Goal: Find specific page/section: Find specific page/section

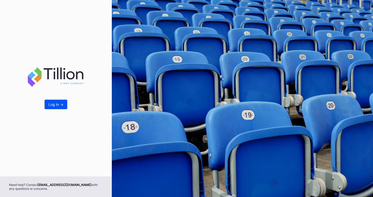
click at [62, 104] on button "Log In ->" at bounding box center [56, 105] width 23 height 10
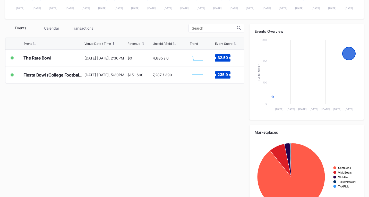
scroll to position [155, 0]
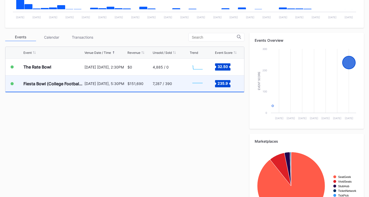
click at [146, 84] on div "$151,690" at bounding box center [140, 83] width 24 height 16
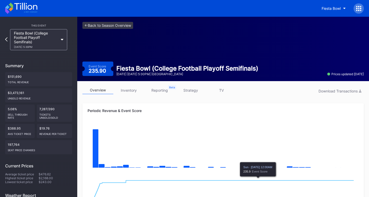
click at [22, 5] on icon at bounding box center [25, 6] width 23 height 7
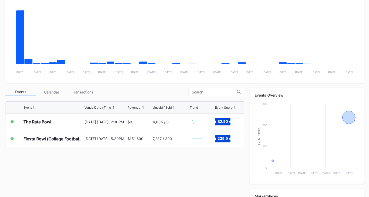
scroll to position [155, 0]
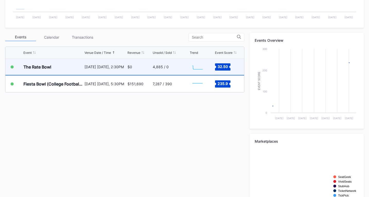
click at [53, 68] on div "The Rate Bowl" at bounding box center [53, 67] width 60 height 16
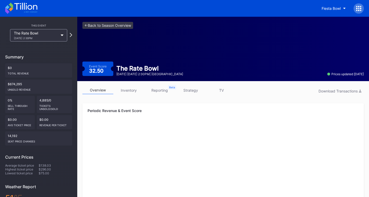
click at [16, 7] on icon at bounding box center [21, 8] width 32 height 11
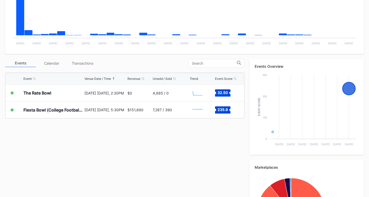
scroll to position [129, 0]
